Goal: Information Seeking & Learning: Learn about a topic

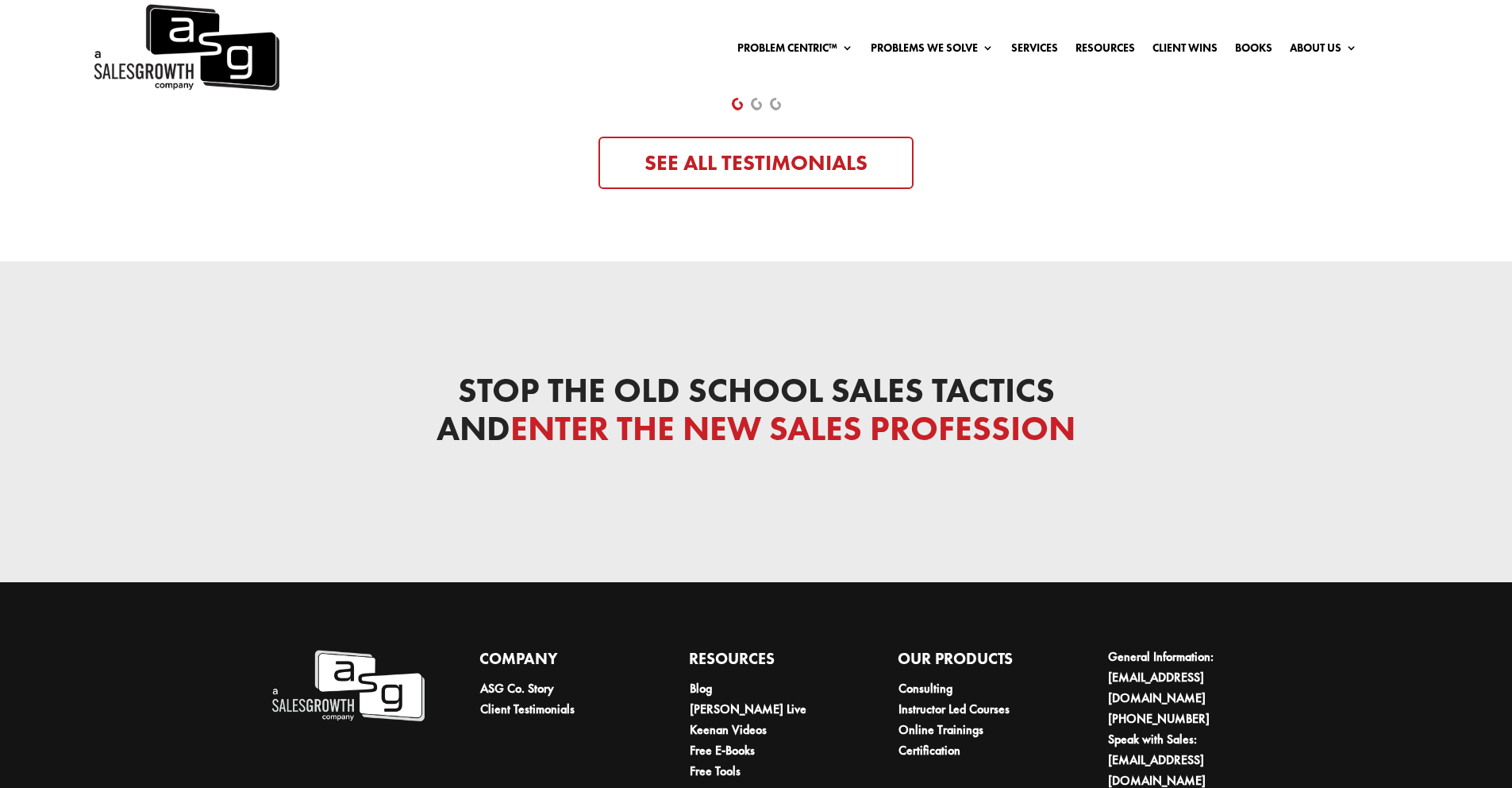
scroll to position [5279, 0]
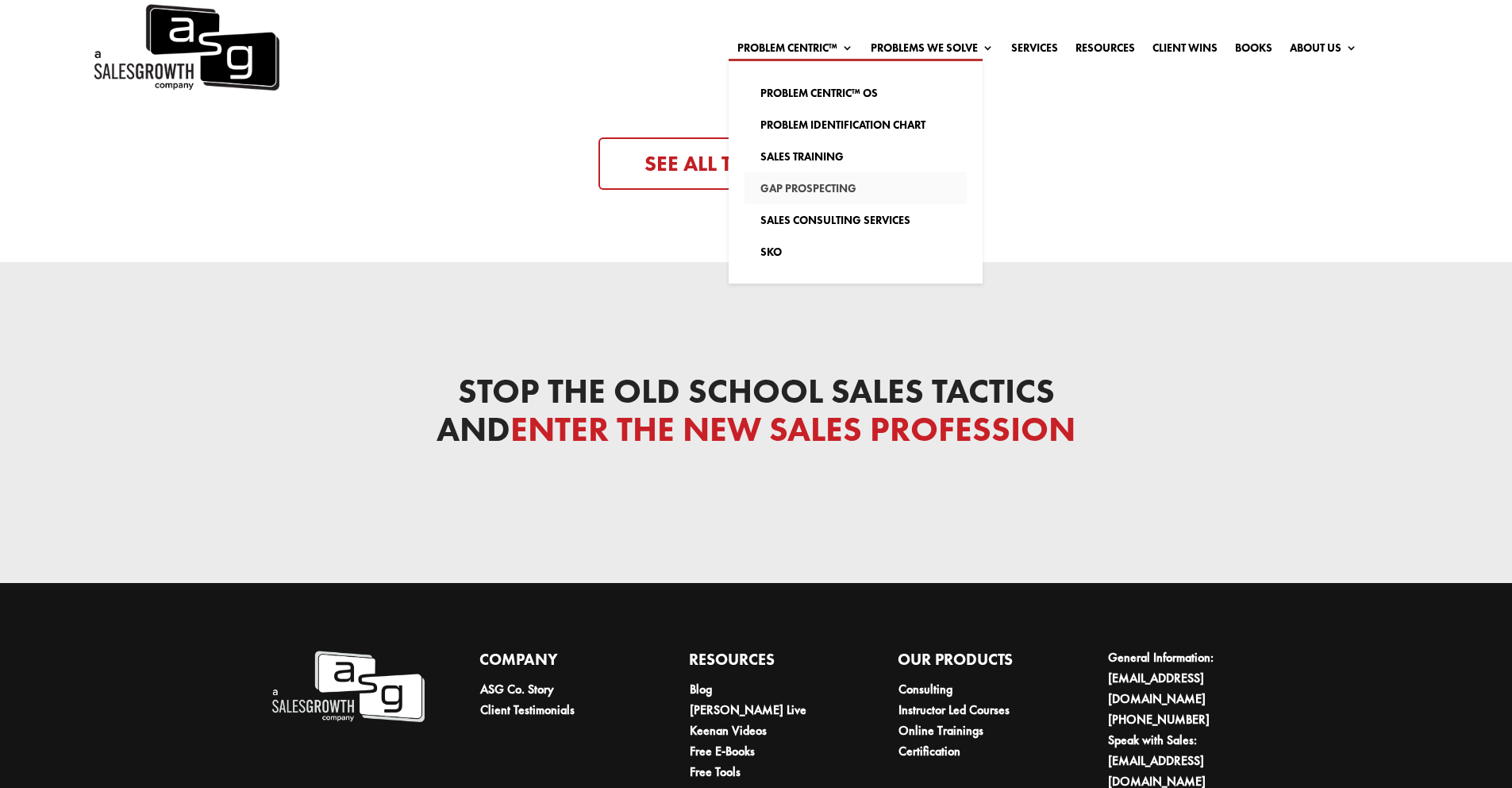
click at [774, 188] on link "Gap Prospecting" at bounding box center [855, 187] width 222 height 32
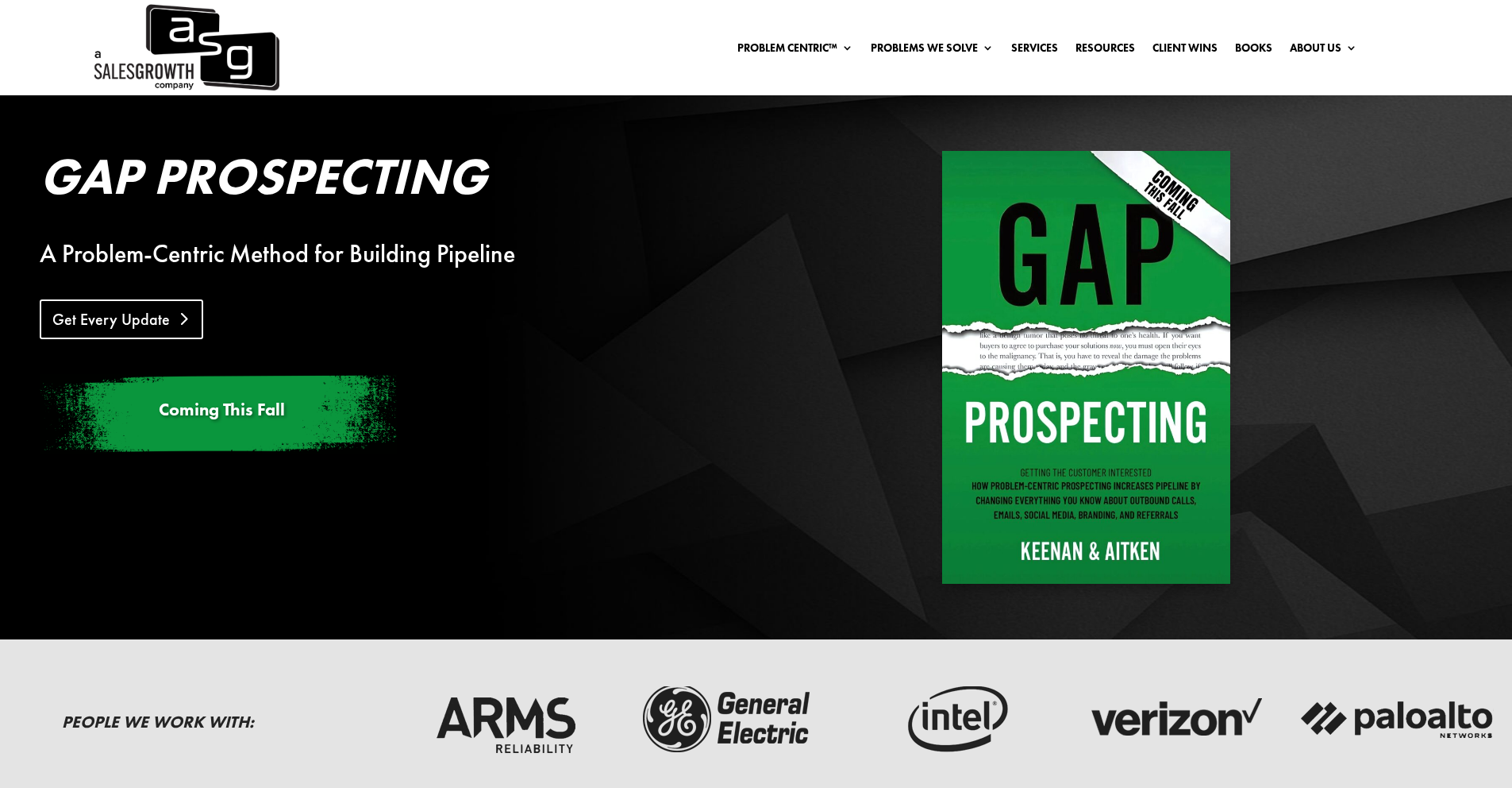
click at [64, 323] on link "Get Every Update" at bounding box center [121, 319] width 163 height 40
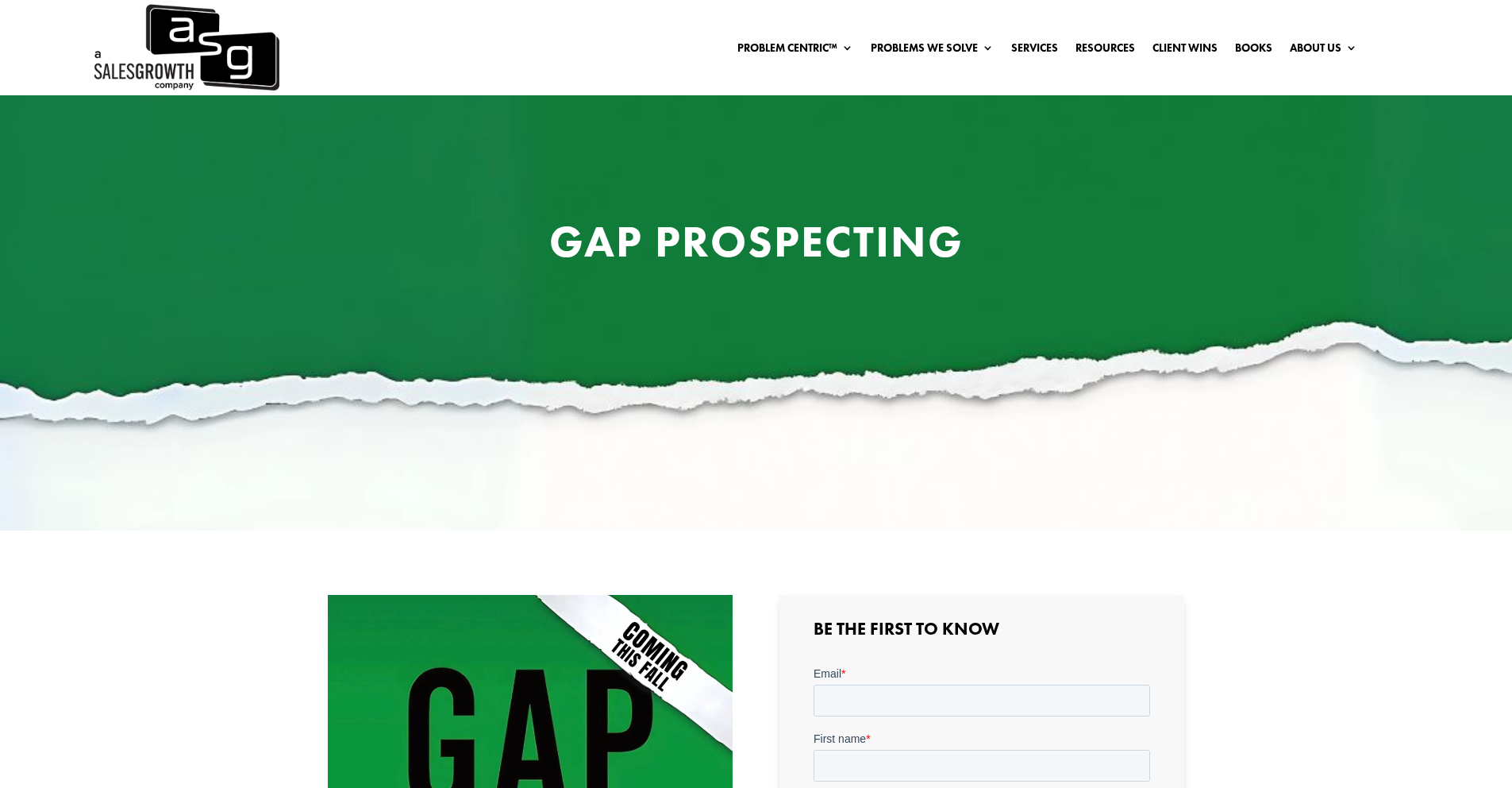
scroll to position [4, 0]
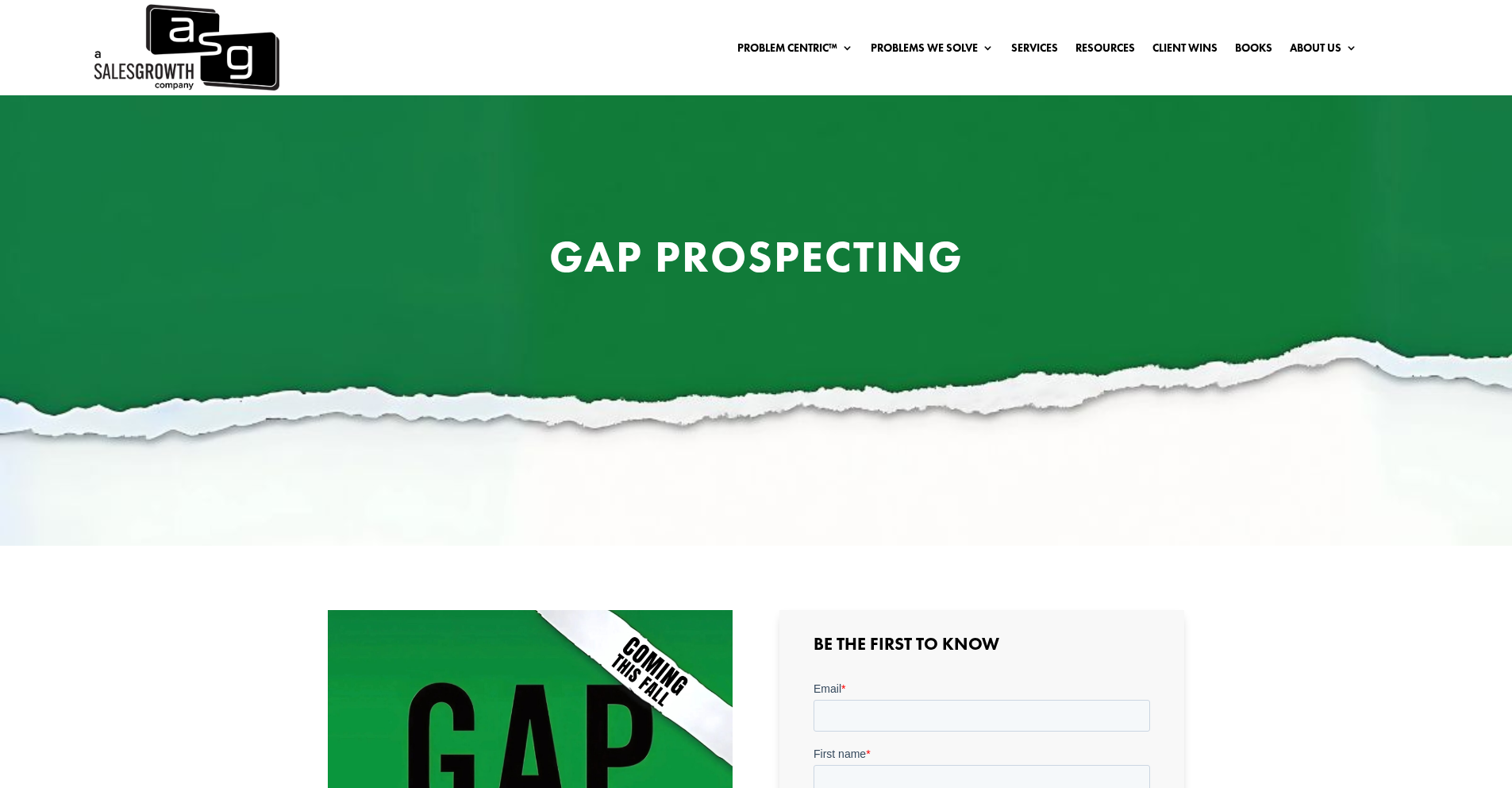
click at [785, 49] on link "Problem Centric™" at bounding box center [794, 47] width 116 height 17
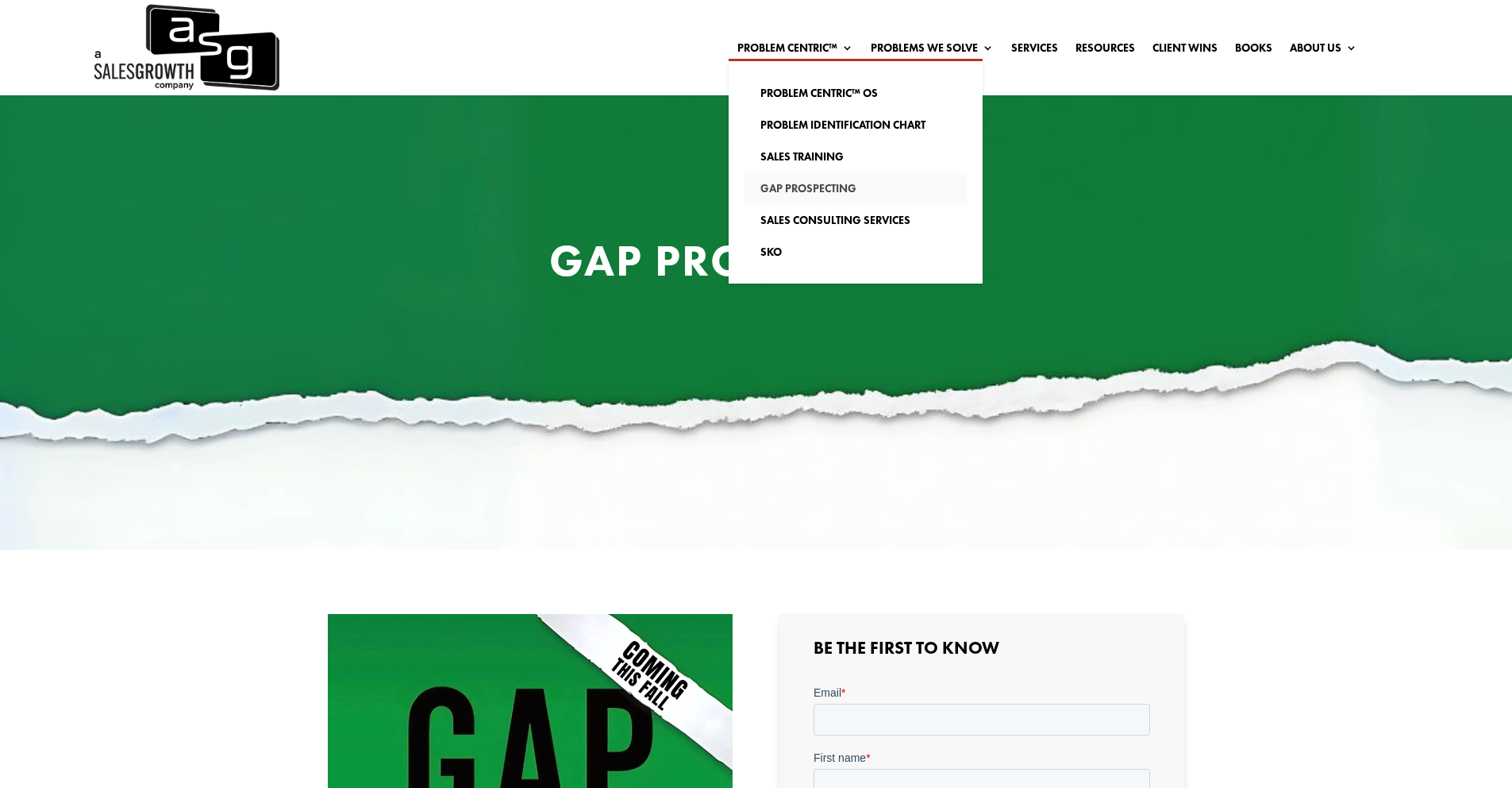
click at [814, 187] on link "Gap Prospecting" at bounding box center [855, 187] width 222 height 32
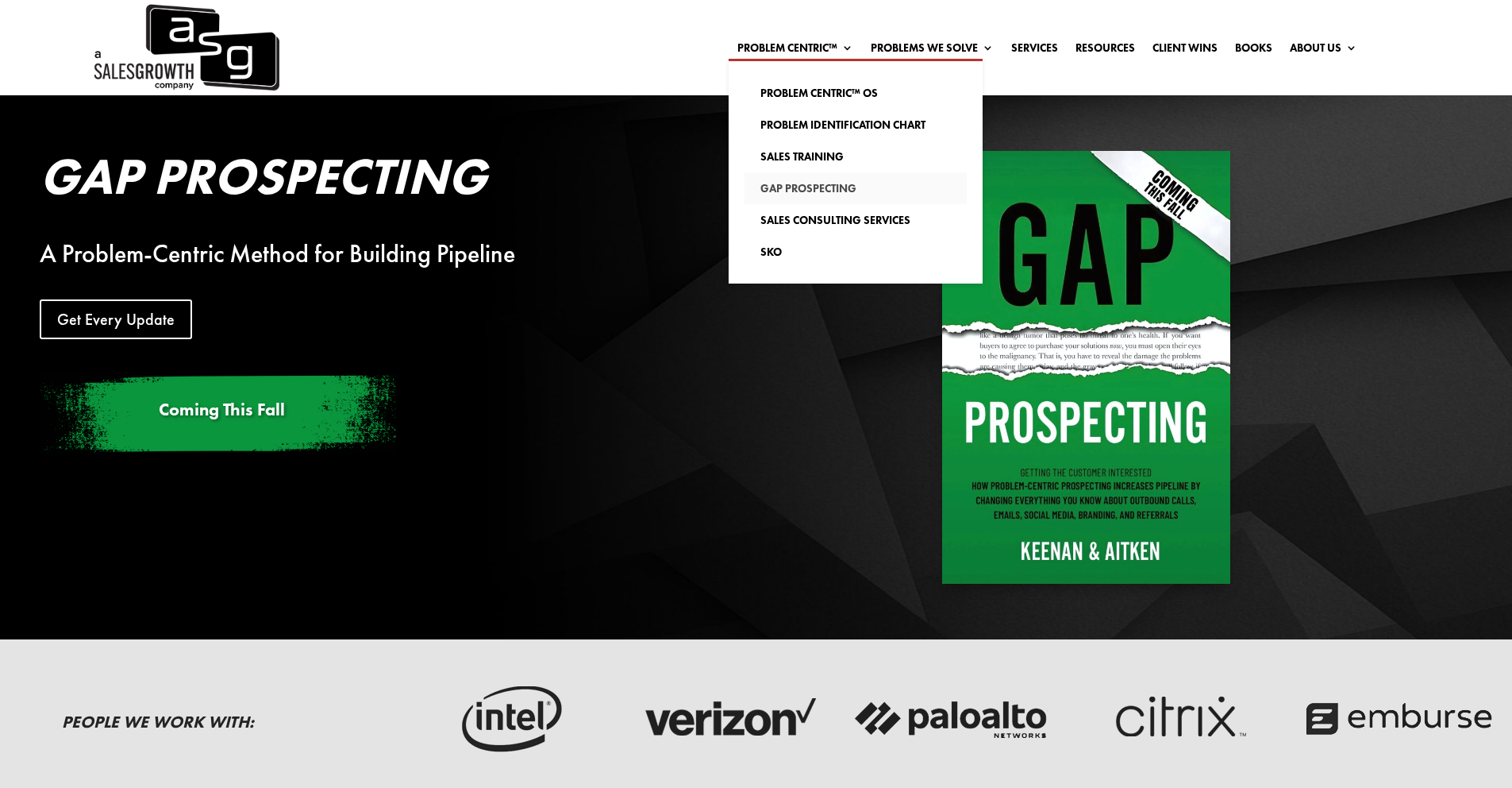
click at [807, 180] on link "Gap Prospecting" at bounding box center [855, 187] width 222 height 32
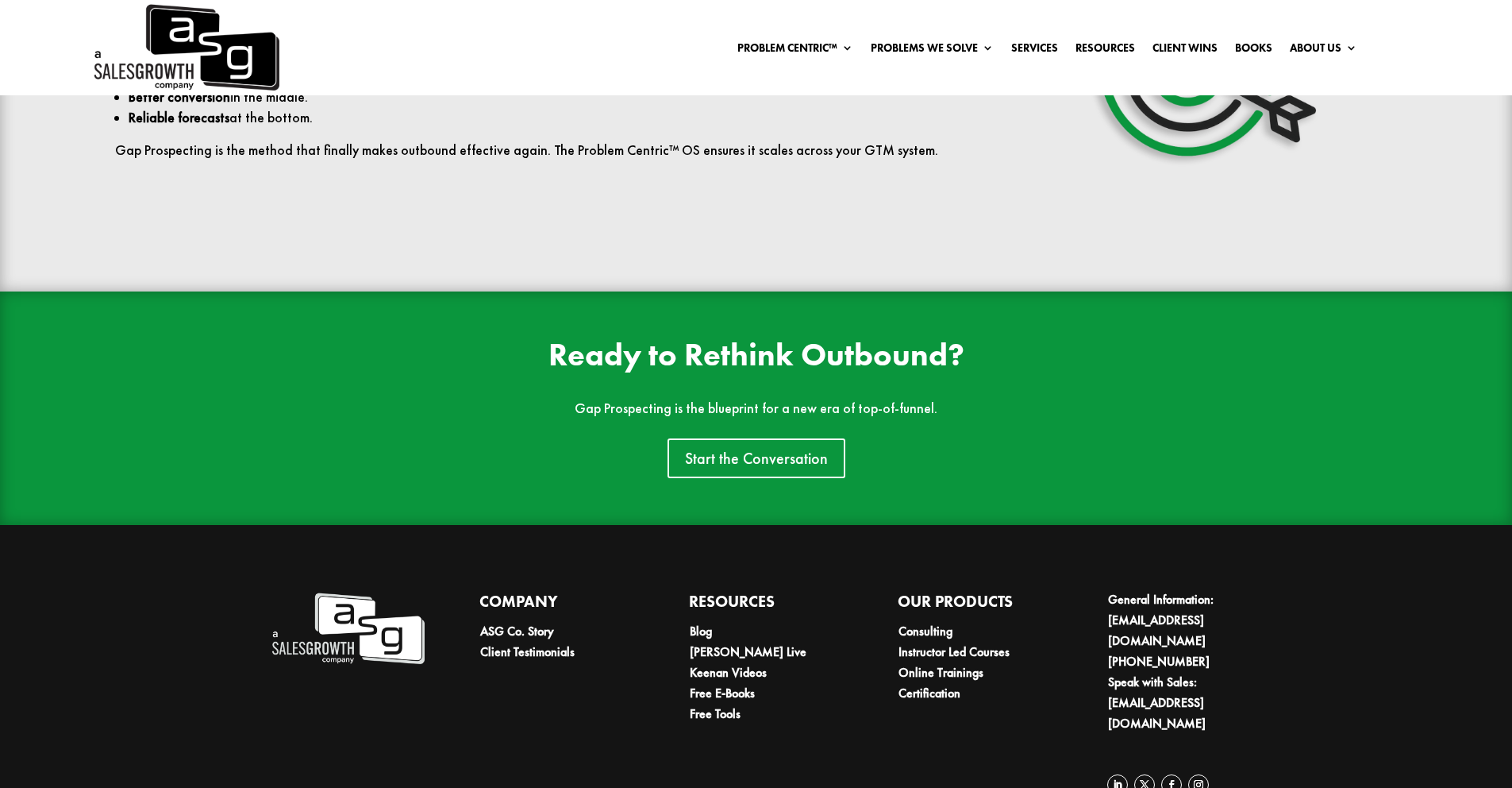
scroll to position [3748, 0]
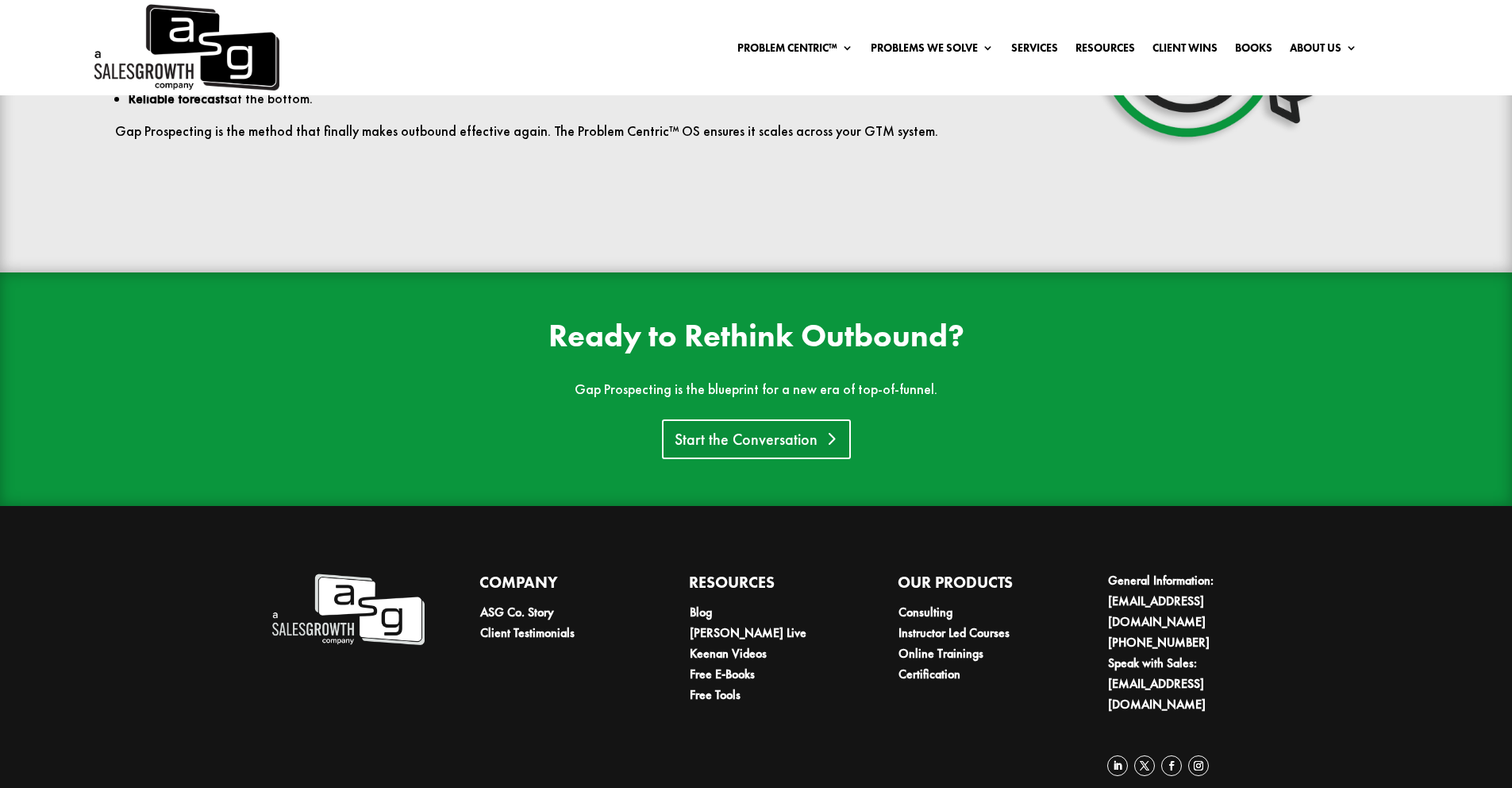
click at [736, 419] on link "Start the Conversation" at bounding box center [756, 439] width 189 height 40
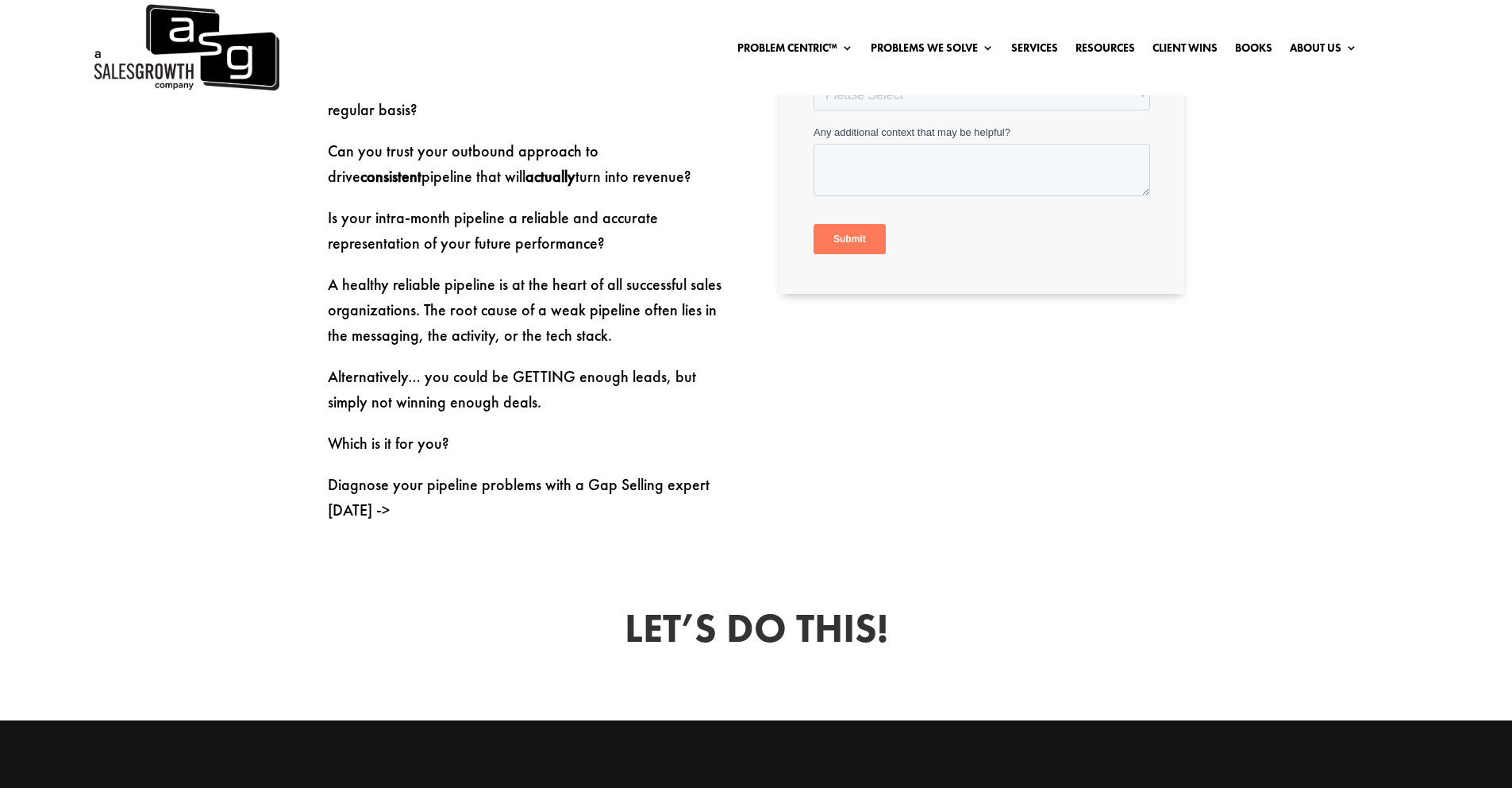
scroll to position [796, 0]
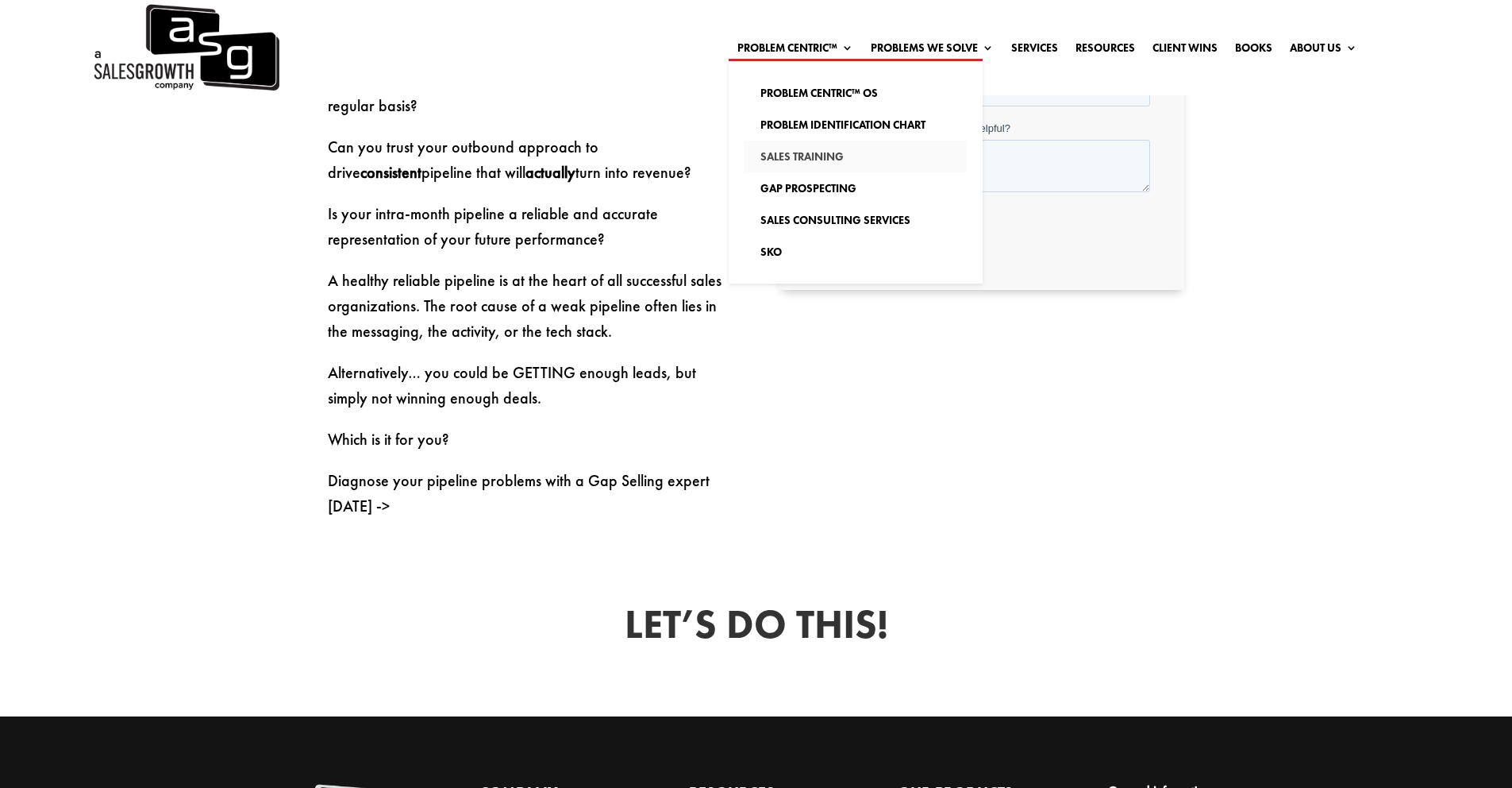
click at [821, 152] on link "Sales Training" at bounding box center [855, 156] width 222 height 32
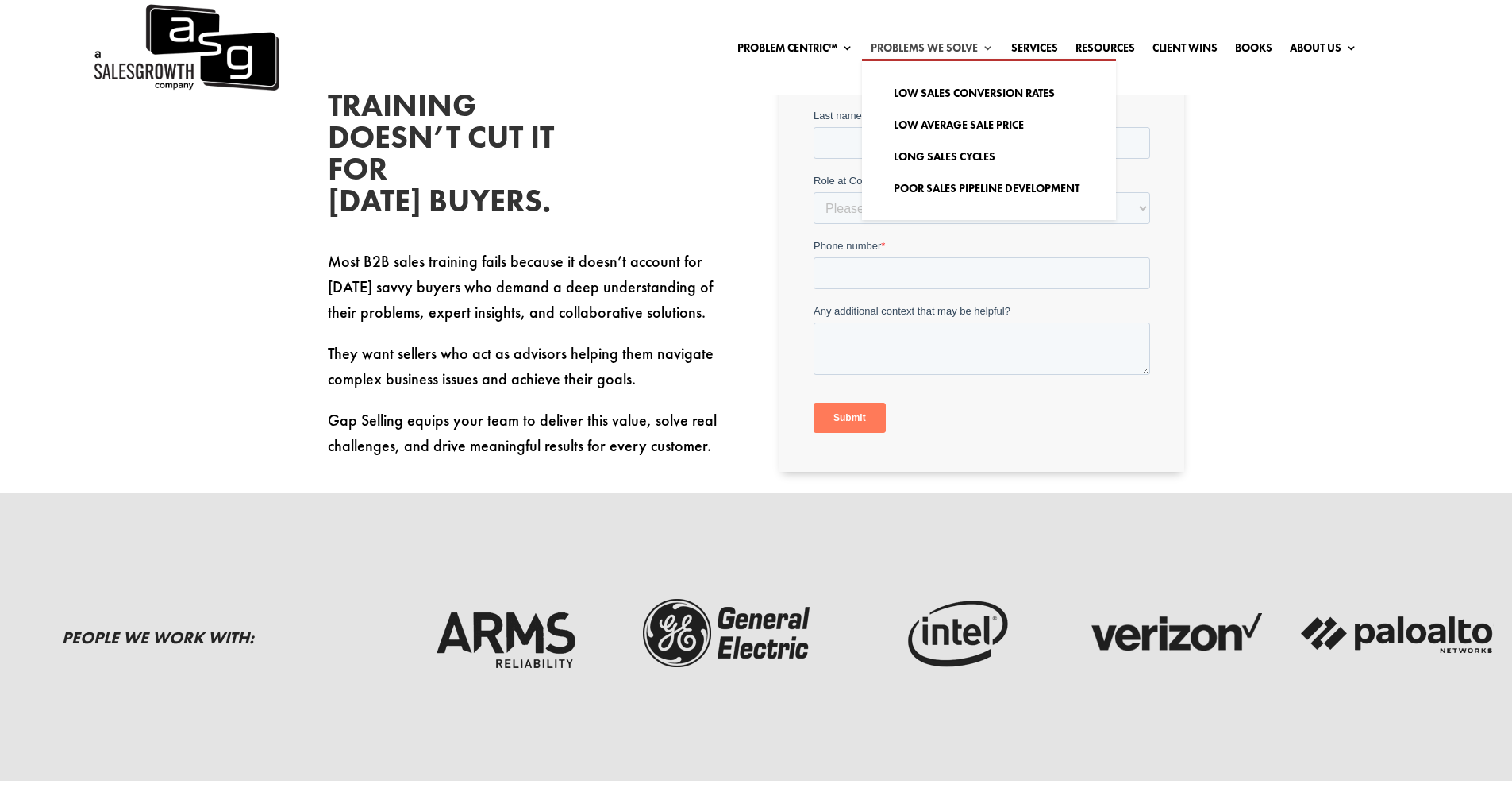
scroll to position [531, 0]
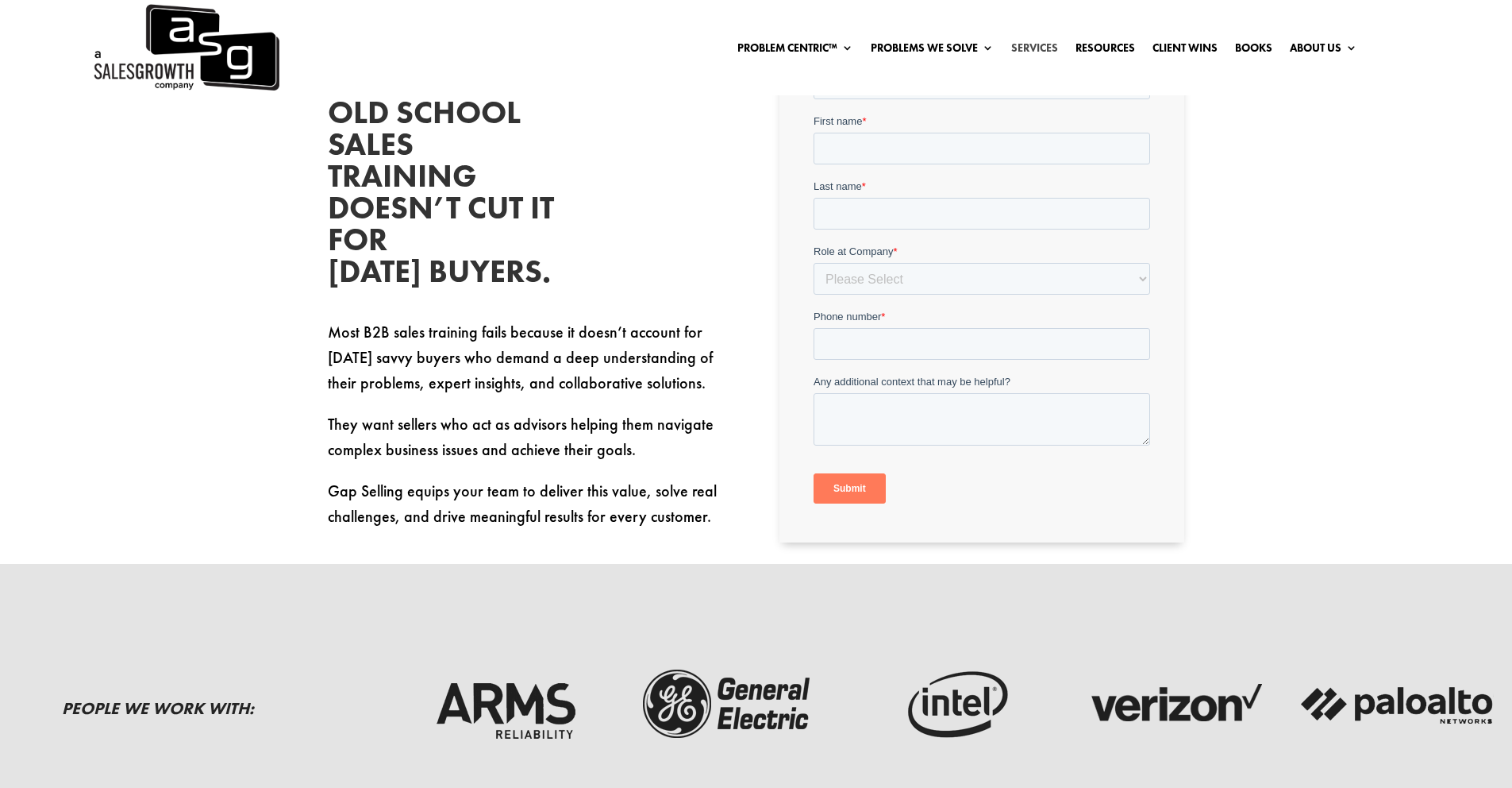
click at [1028, 42] on link "Services" at bounding box center [1034, 51] width 47 height 17
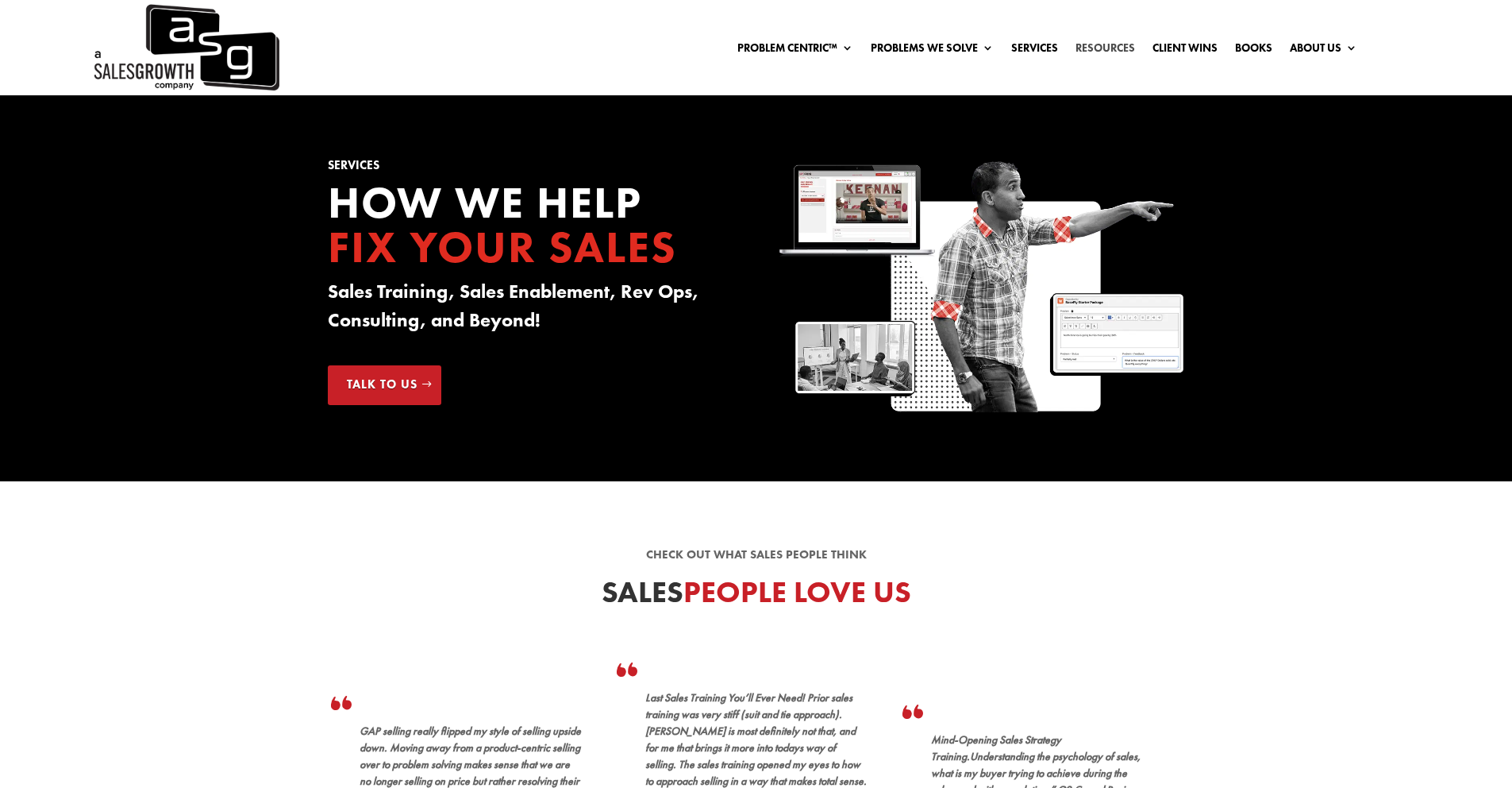
click at [1087, 47] on link "Resources" at bounding box center [1104, 51] width 59 height 17
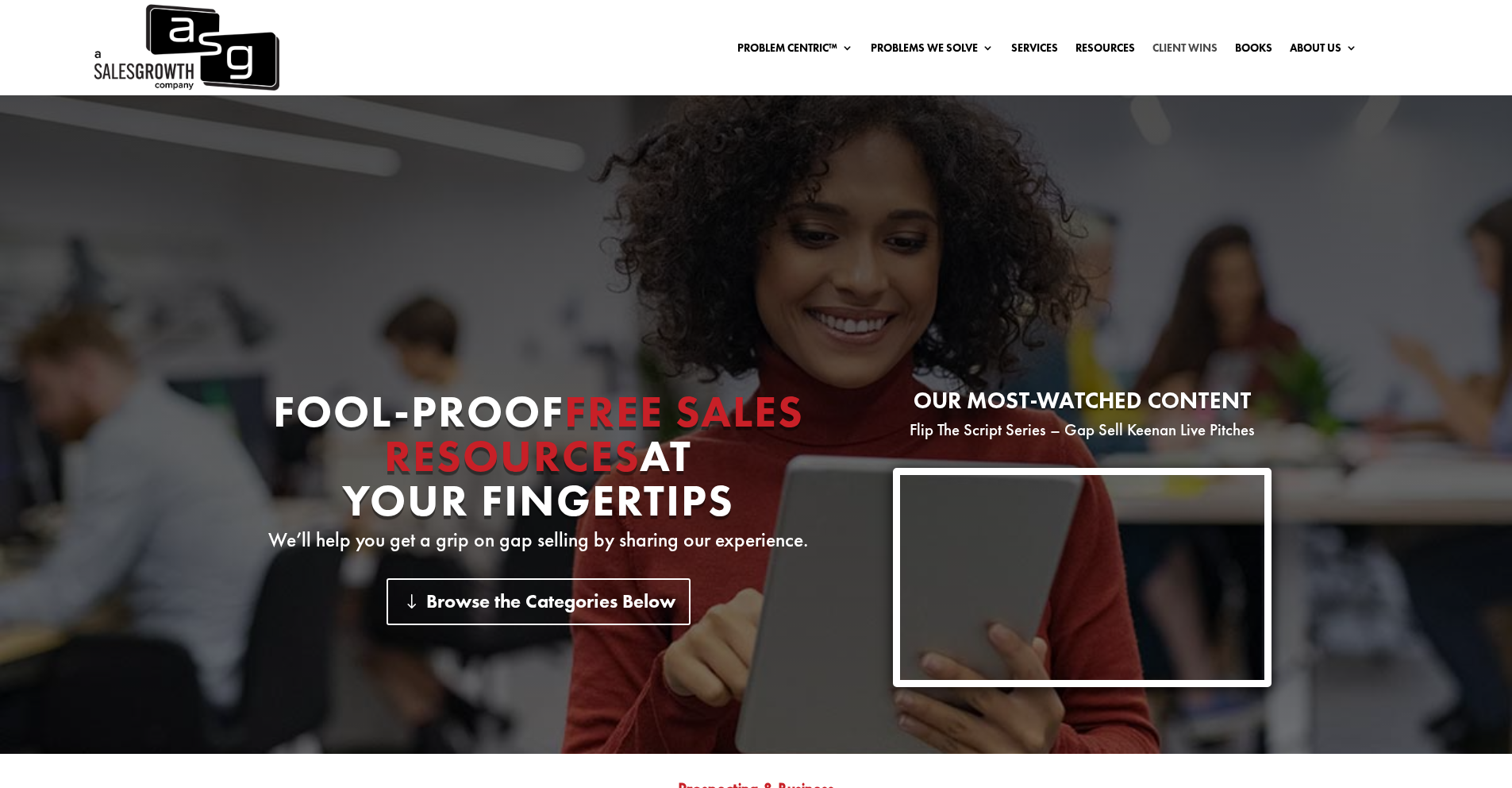
click at [1191, 48] on link "Client Wins" at bounding box center [1185, 51] width 65 height 17
